Goal: Information Seeking & Learning: Understand process/instructions

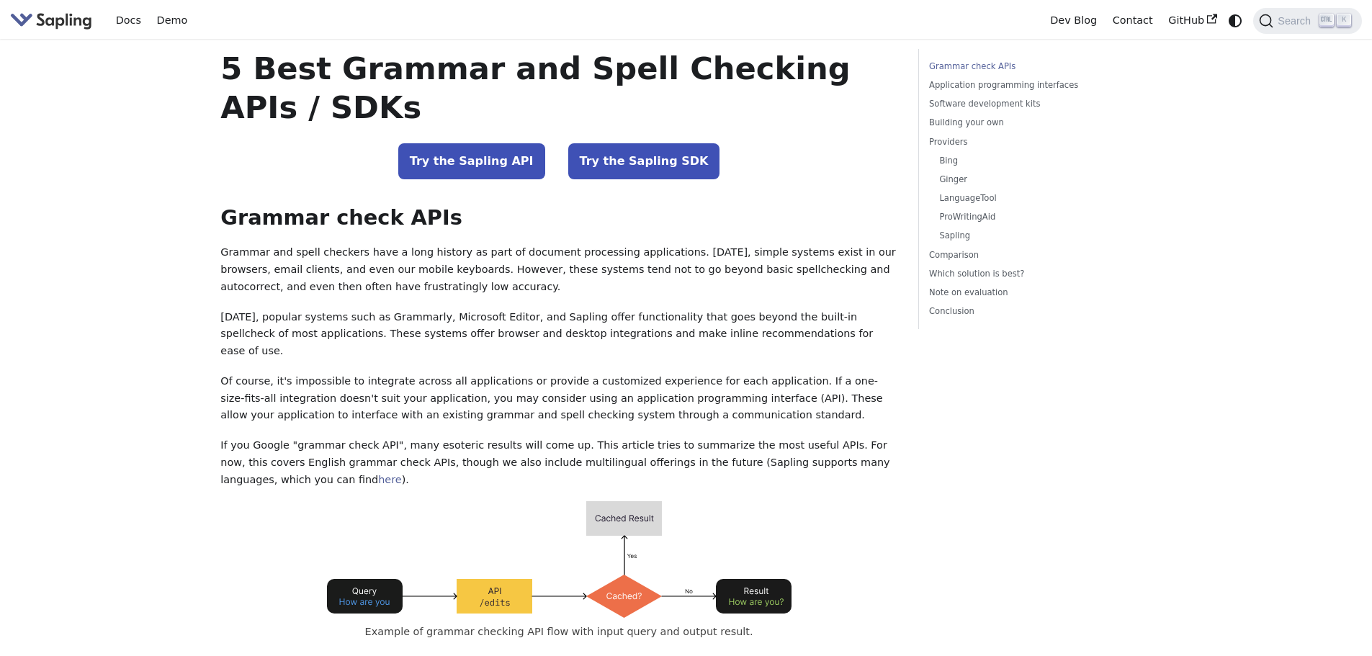
click at [516, 163] on link "Try the Sapling API" at bounding box center [471, 161] width 147 height 36
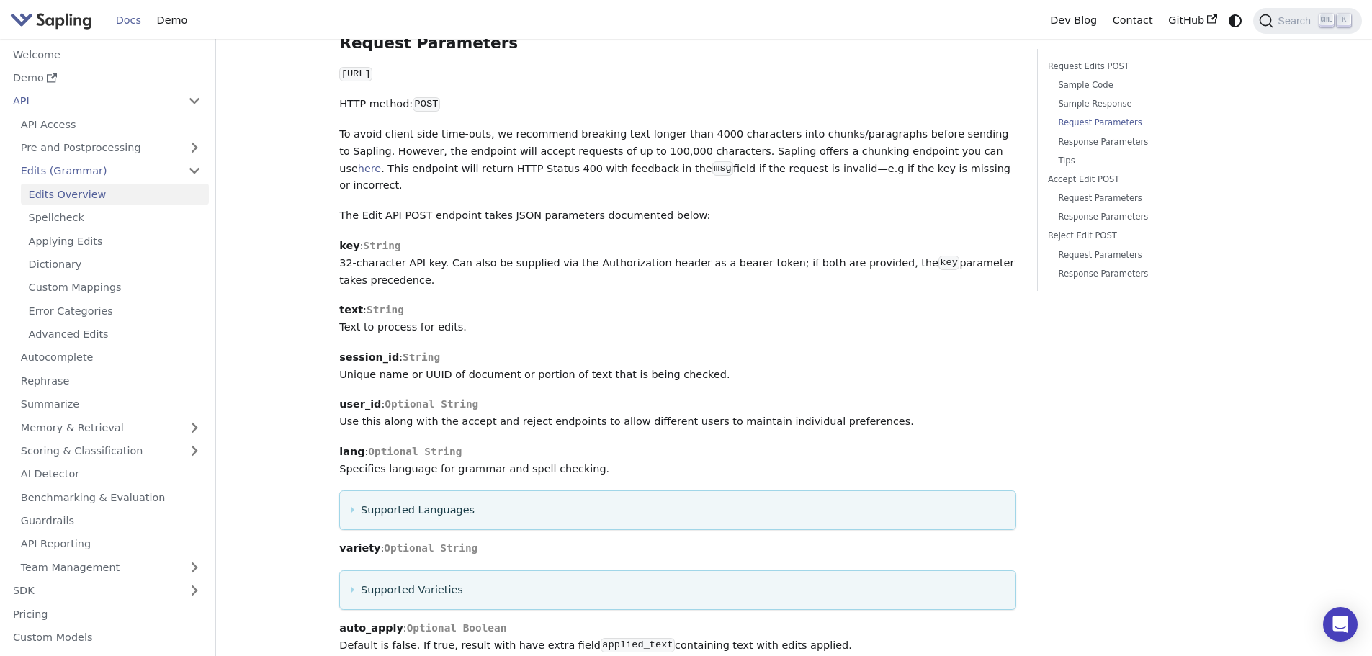
scroll to position [1296, 0]
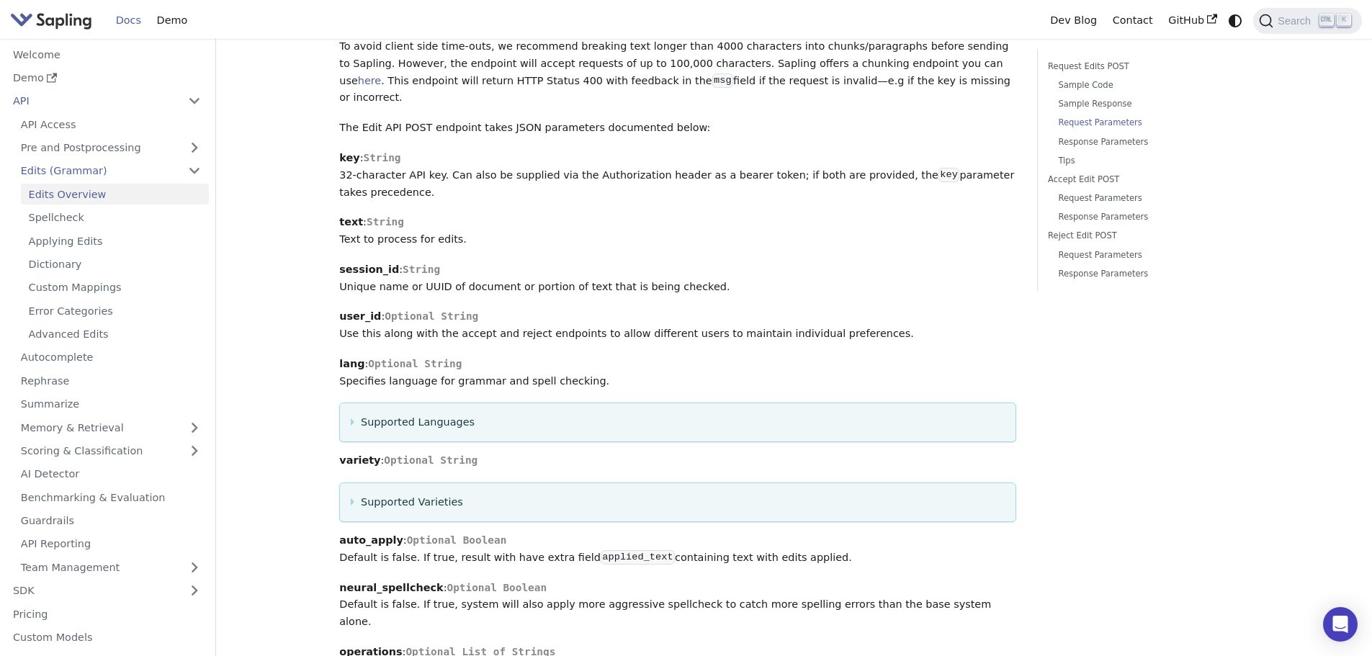
click at [513, 431] on details "Supported Languages Specifies language for grammar and spell checking. Defaults…" at bounding box center [677, 423] width 677 height 40
click at [408, 418] on summary "Supported Languages" at bounding box center [678, 422] width 655 height 17
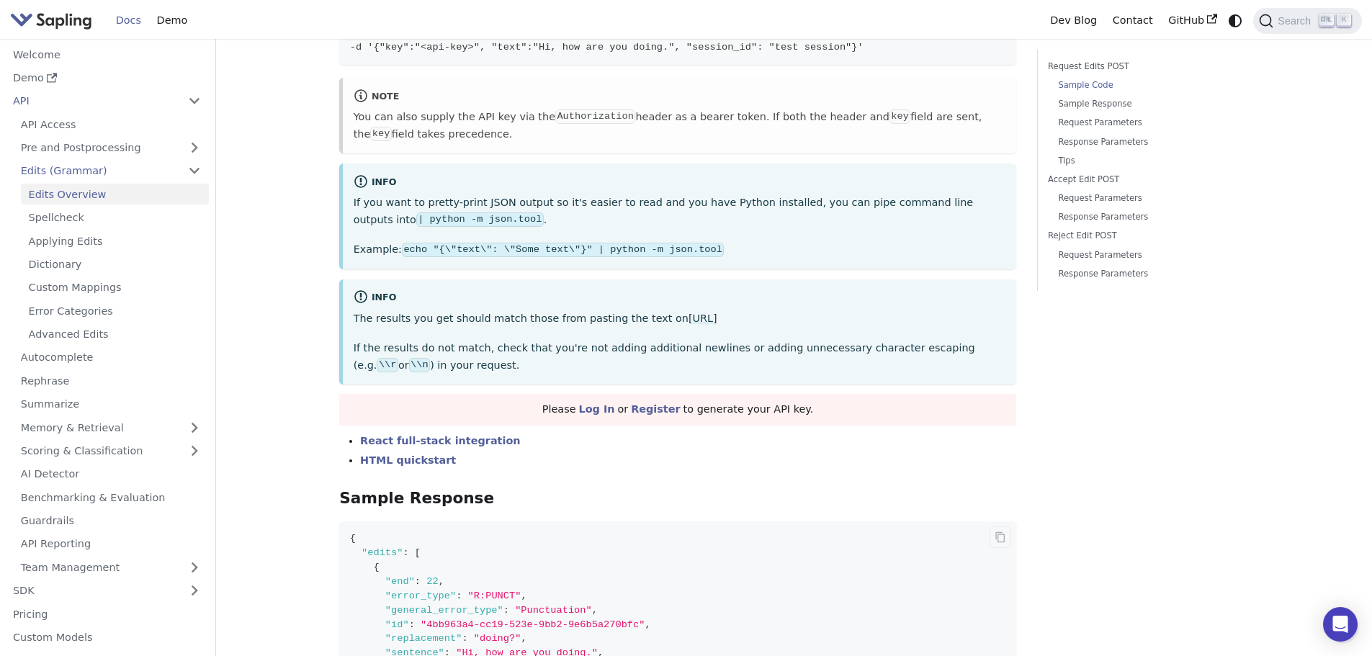
scroll to position [256, 0]
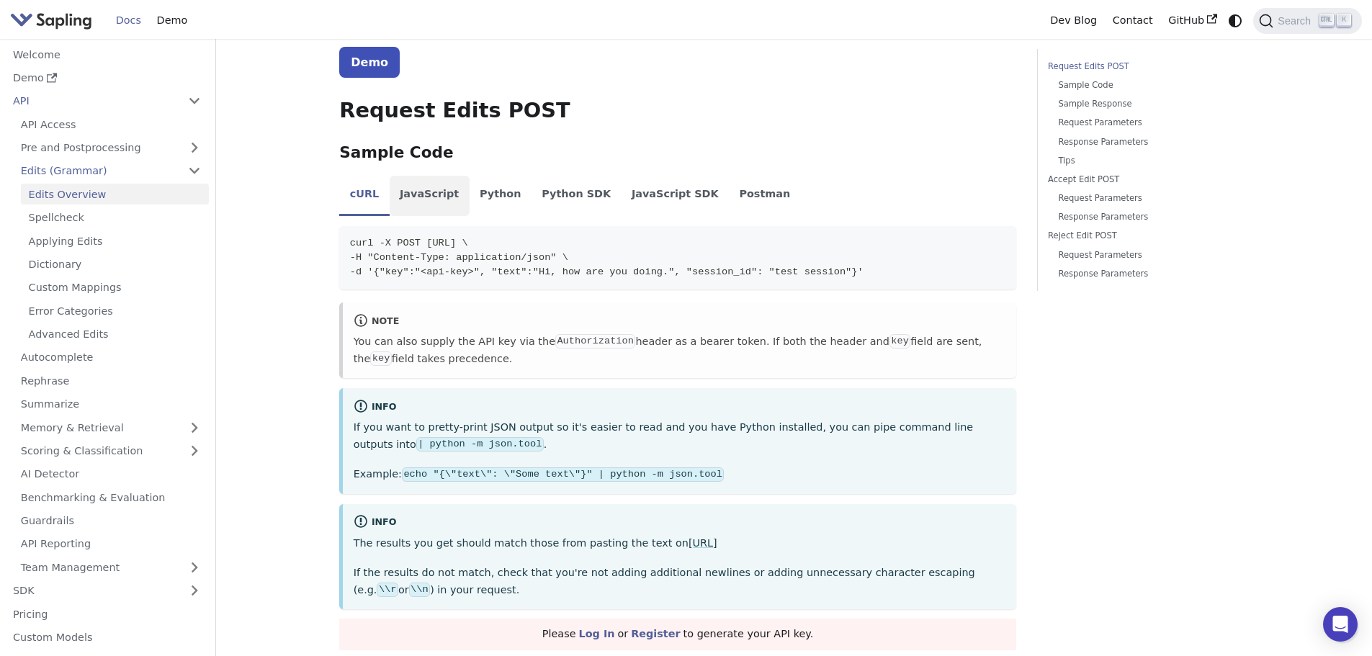
click at [426, 193] on li "JavaScript" at bounding box center [430, 196] width 80 height 40
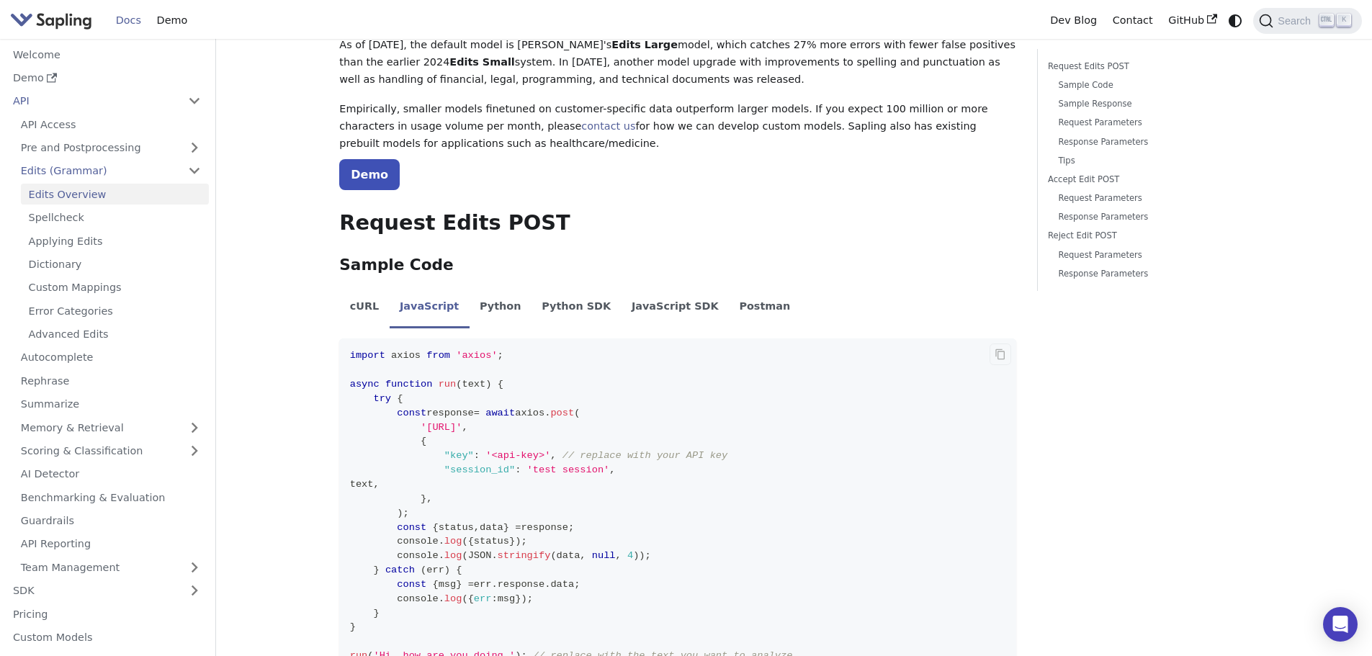
scroll to position [0, 0]
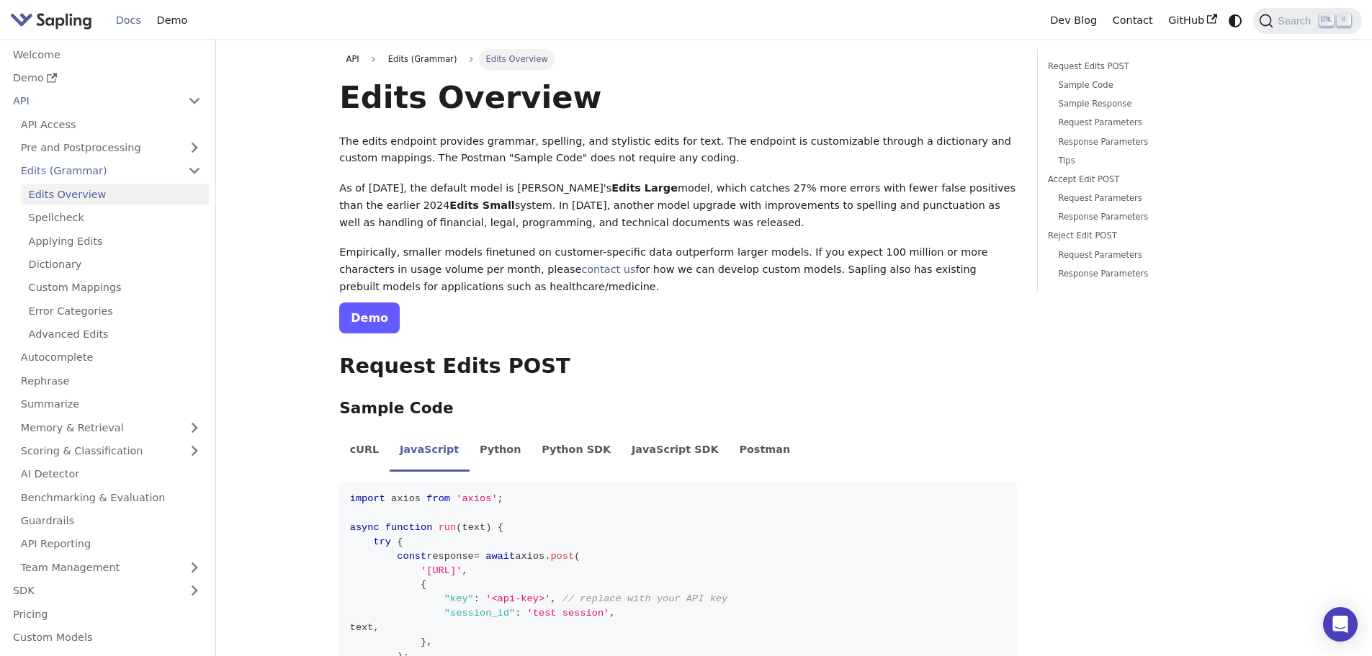
click at [374, 323] on link "Demo" at bounding box center [369, 317] width 60 height 31
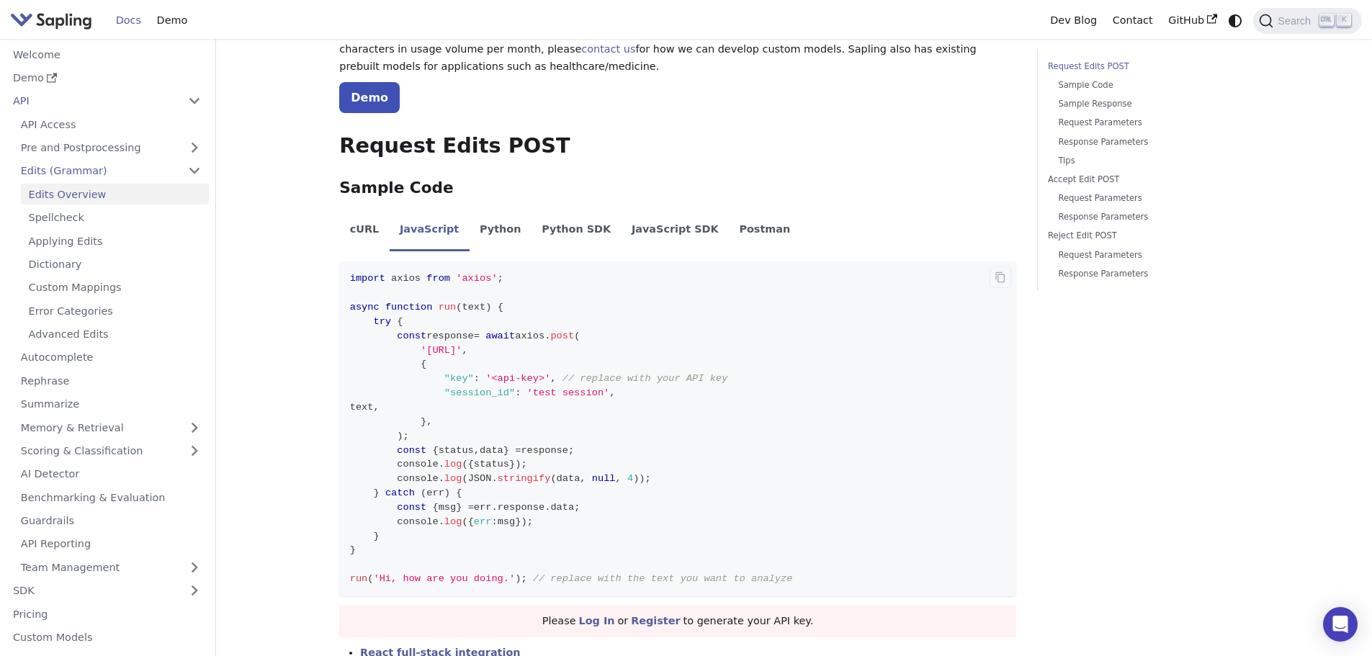
scroll to position [360, 0]
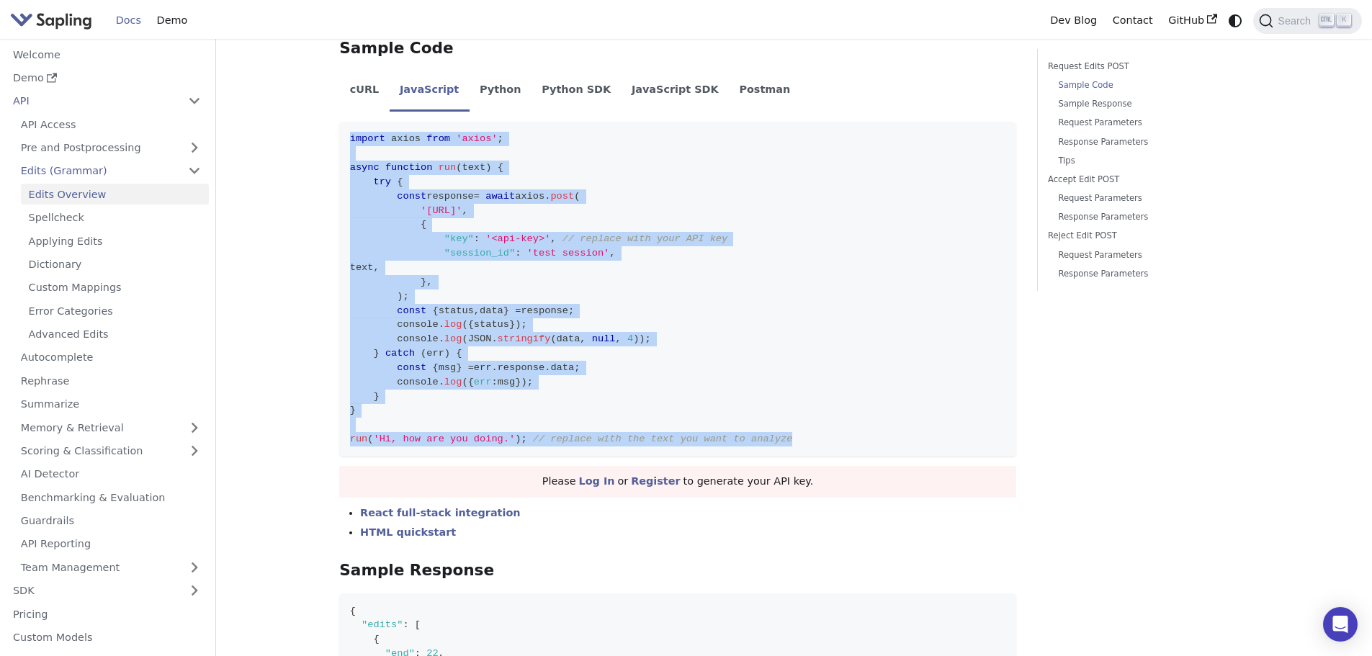
drag, startPoint x: 781, startPoint y: 441, endPoint x: 338, endPoint y: 165, distance: 521.1
copy code "import axios from 'axios' ; async function run ( text ) { try { const response …"
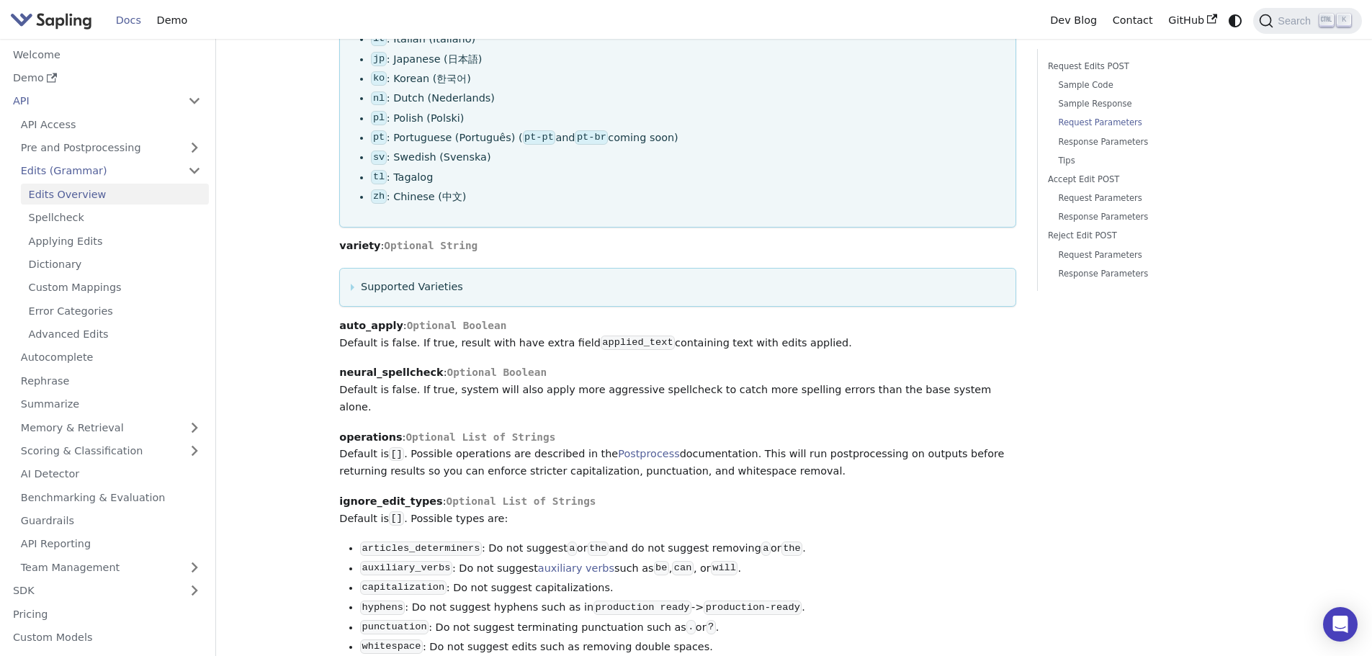
scroll to position [1944, 0]
